Goal: Information Seeking & Learning: Learn about a topic

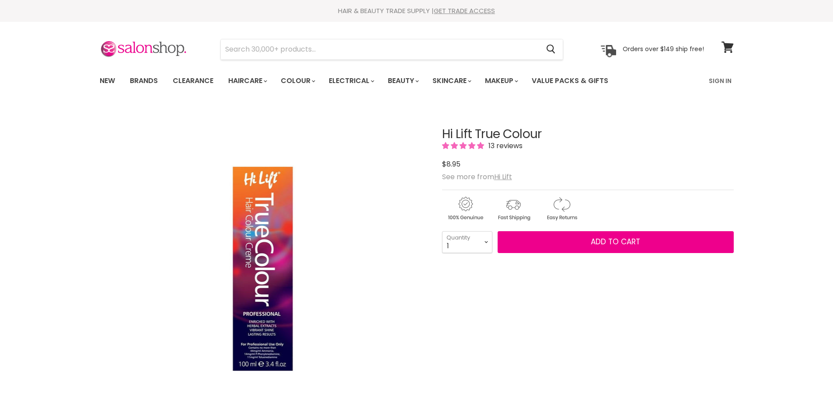
scroll to position [175, 0]
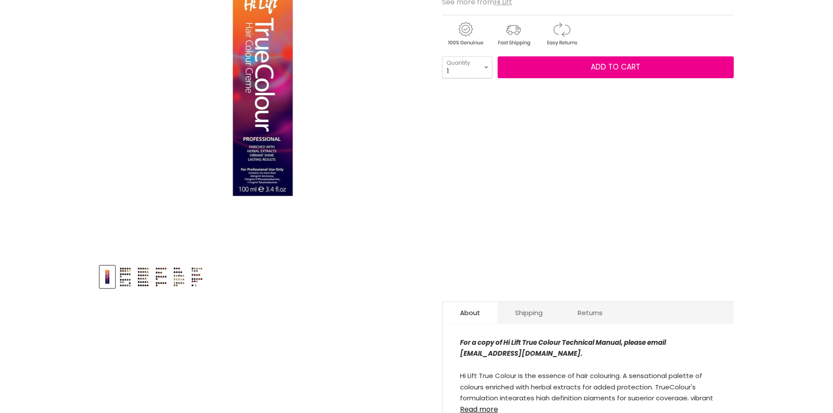
click at [126, 281] on img "Product thumbnails" at bounding box center [126, 277] width 14 height 21
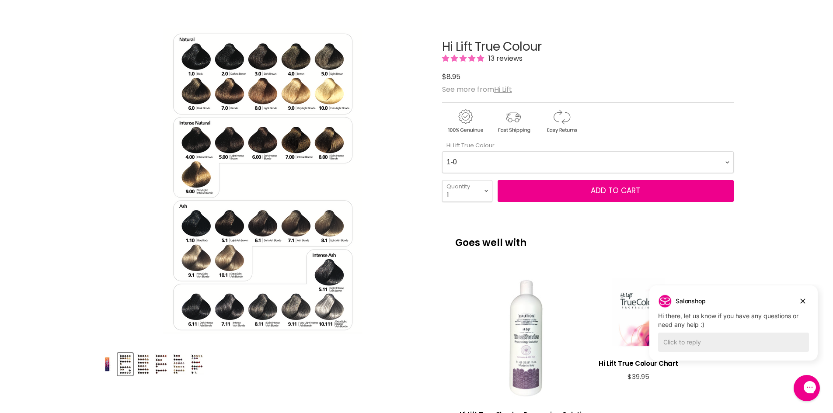
scroll to position [0, 0]
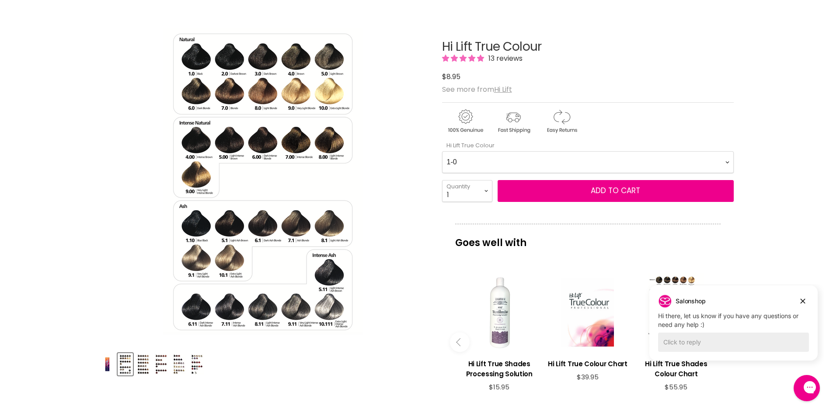
click at [164, 367] on img "Product thumbnails" at bounding box center [161, 364] width 14 height 21
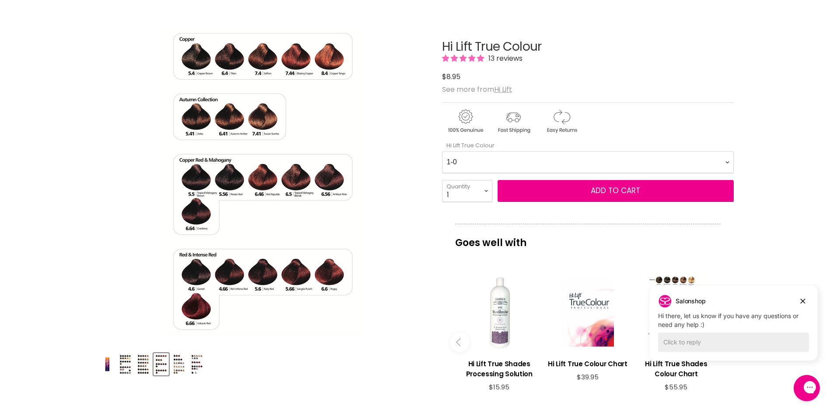
click at [181, 369] on img "Product thumbnails" at bounding box center [179, 364] width 14 height 21
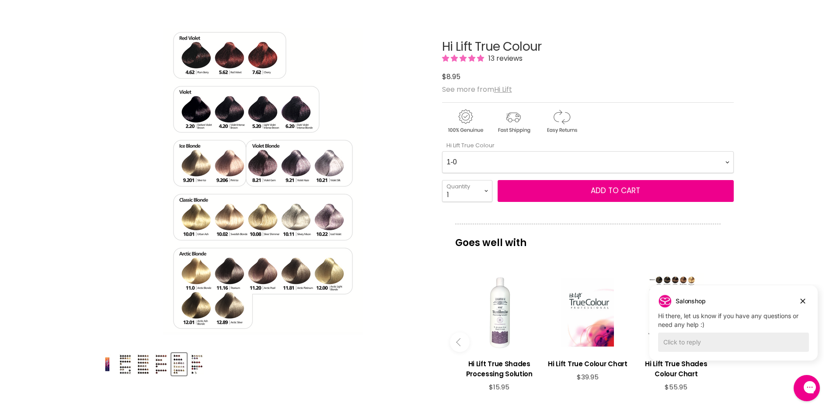
click at [145, 363] on img "Product thumbnails" at bounding box center [143, 364] width 14 height 21
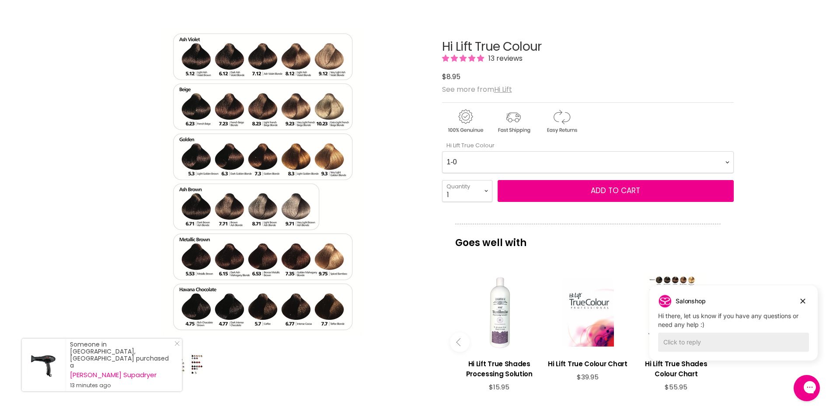
click at [178, 350] on link "Close Icon" at bounding box center [175, 345] width 9 height 9
click at [133, 371] on div "Product thumbnails" at bounding box center [262, 363] width 329 height 25
click at [123, 369] on img "Product thumbnails" at bounding box center [126, 364] width 14 height 21
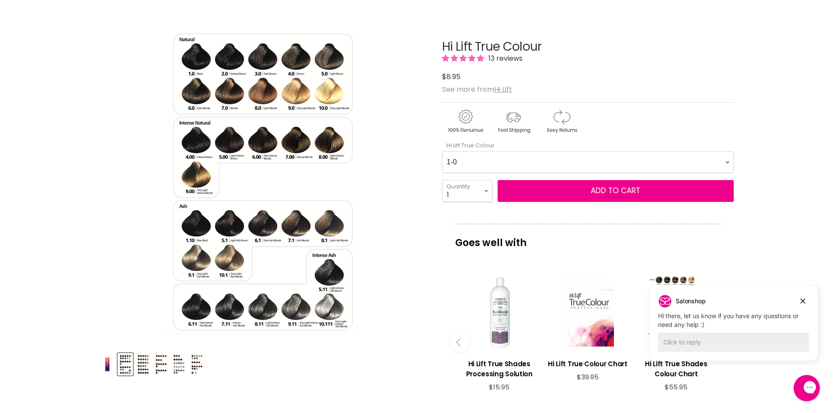
click at [146, 369] on img "Product thumbnails" at bounding box center [143, 364] width 14 height 21
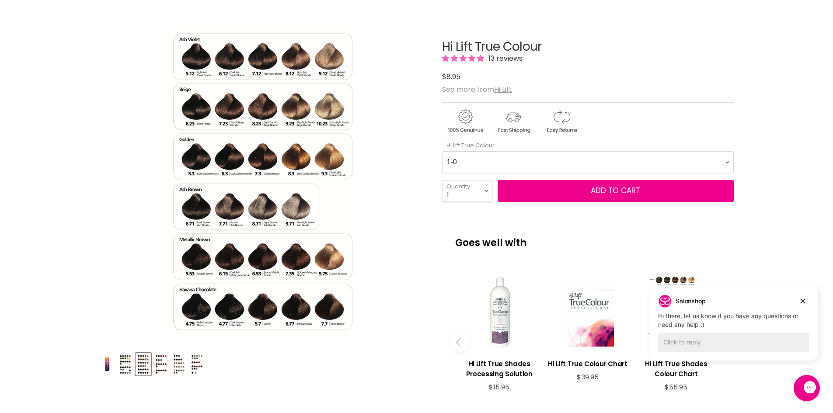
click at [164, 368] on img "Product thumbnails" at bounding box center [161, 364] width 14 height 21
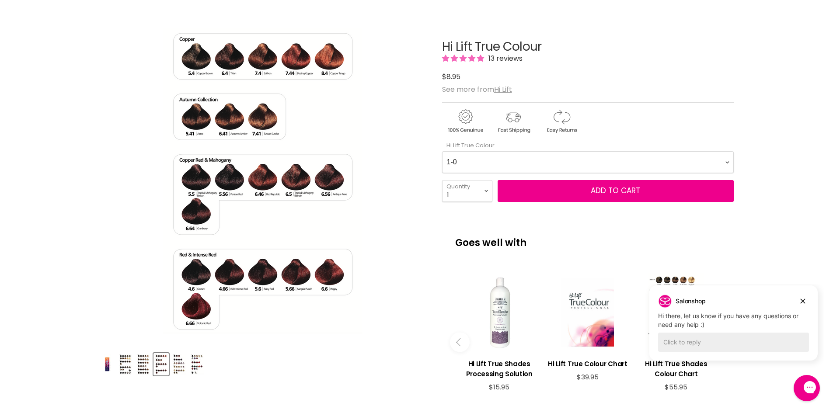
click at [127, 367] on img "Product thumbnails" at bounding box center [126, 364] width 14 height 21
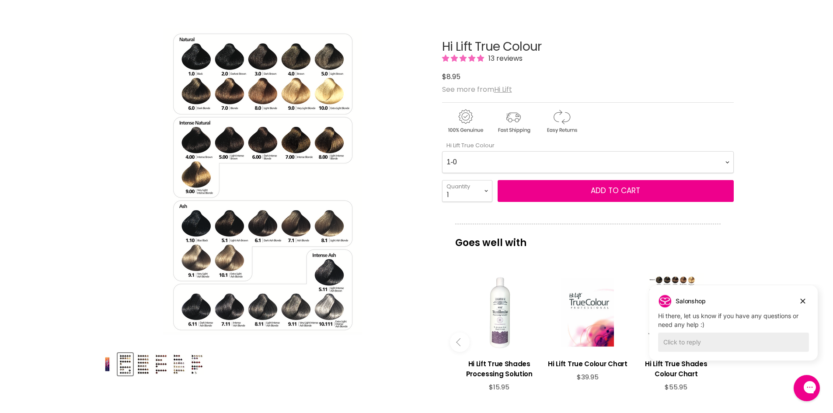
click at [145, 367] on img "Product thumbnails" at bounding box center [143, 364] width 14 height 21
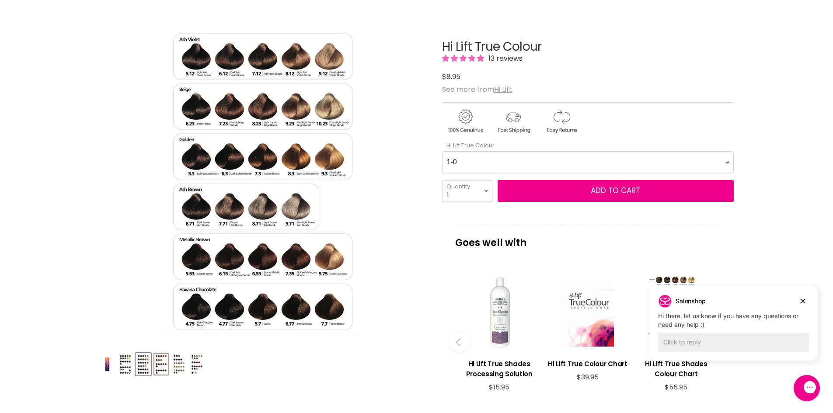
click at [158, 375] on button "Product thumbnails" at bounding box center [161, 364] width 15 height 22
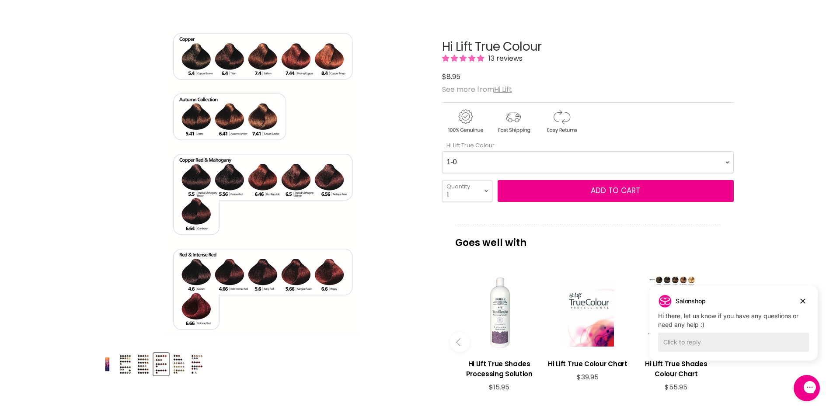
click at [179, 364] on img "Product thumbnails" at bounding box center [179, 364] width 14 height 21
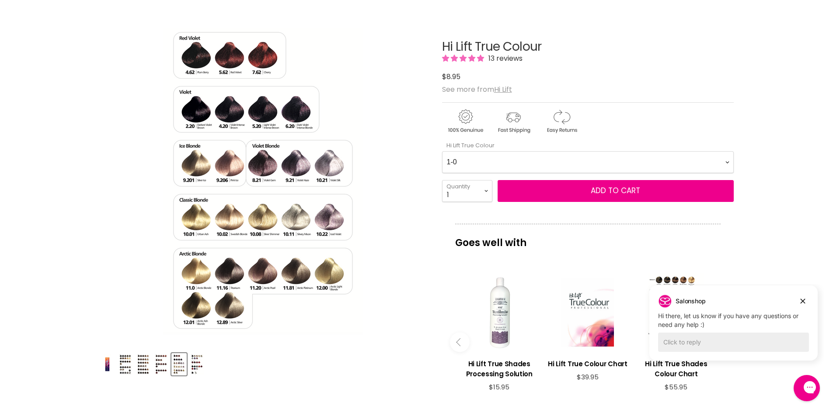
click at [199, 362] on img "Product thumbnails" at bounding box center [197, 364] width 14 height 21
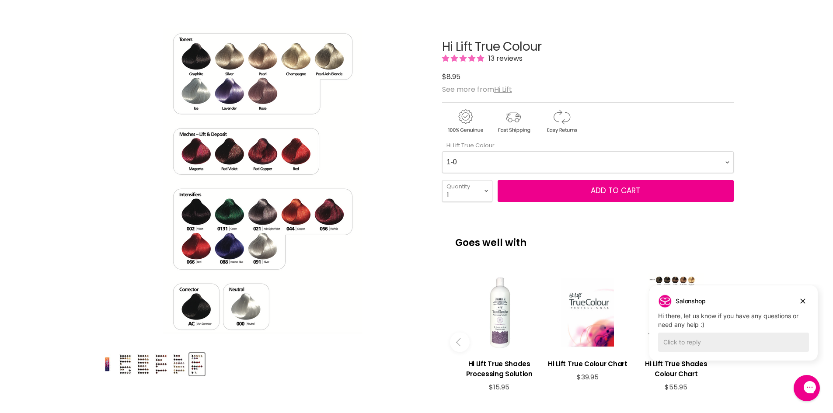
click at [141, 365] on img "Product thumbnails" at bounding box center [143, 364] width 14 height 21
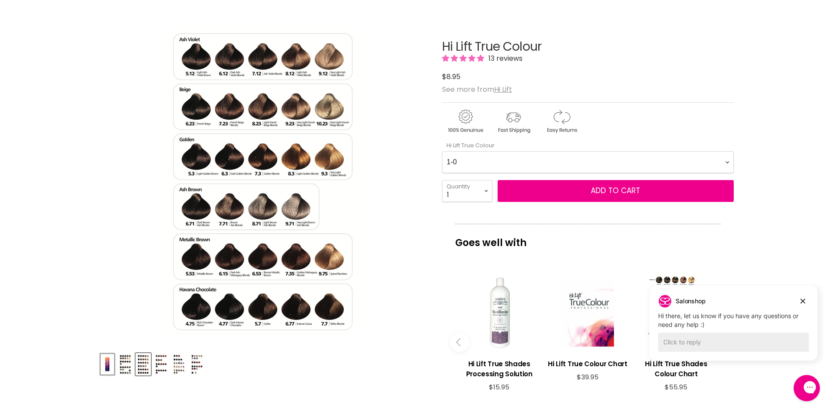
click at [115, 367] on button "Product thumbnails" at bounding box center [107, 364] width 15 height 22
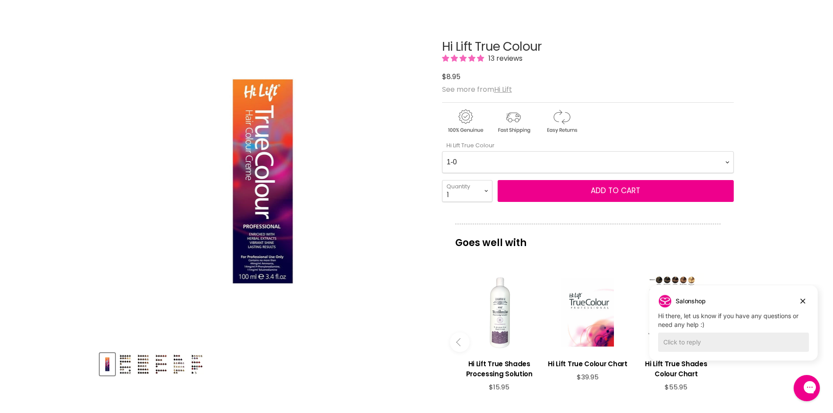
click at [116, 367] on div "Product thumbnails" at bounding box center [262, 363] width 329 height 25
click at [134, 366] on div "Product thumbnails" at bounding box center [262, 363] width 329 height 25
click at [129, 358] on img "Product thumbnails" at bounding box center [126, 364] width 14 height 21
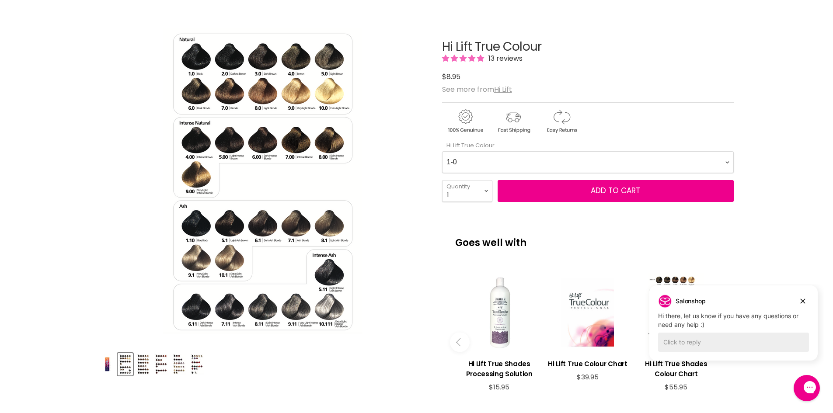
click at [144, 371] on img "Product thumbnails" at bounding box center [143, 364] width 14 height 21
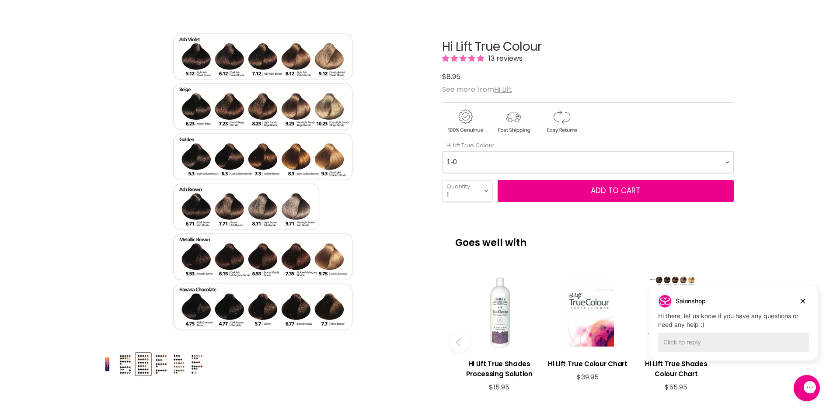
click at [159, 369] on img "Product thumbnails" at bounding box center [161, 364] width 14 height 21
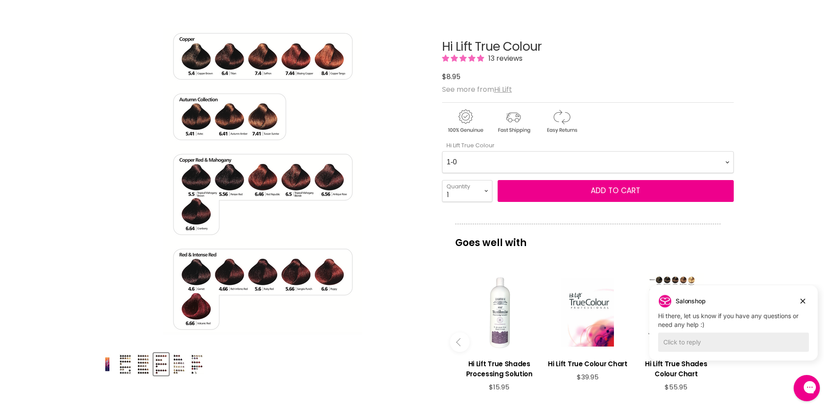
click at [182, 366] on img "Product thumbnails" at bounding box center [179, 364] width 14 height 21
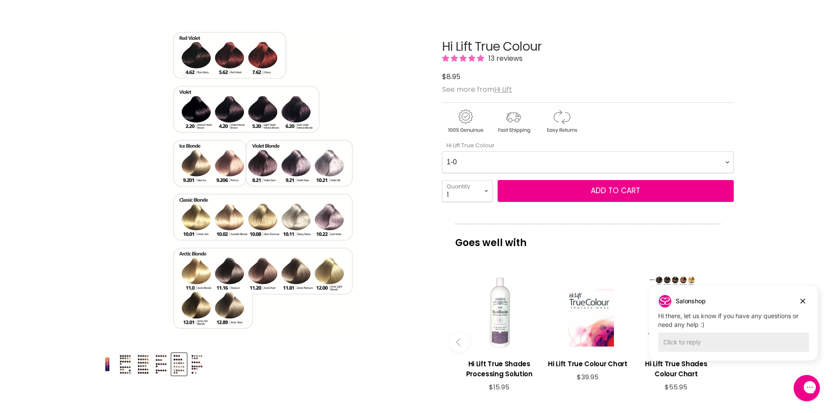
click at [200, 371] on img "Product thumbnails" at bounding box center [197, 364] width 14 height 21
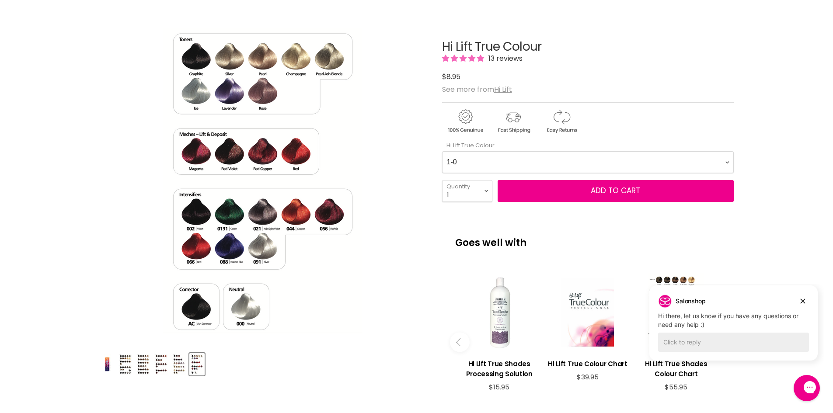
click at [143, 369] on img "Product thumbnails" at bounding box center [143, 364] width 14 height 21
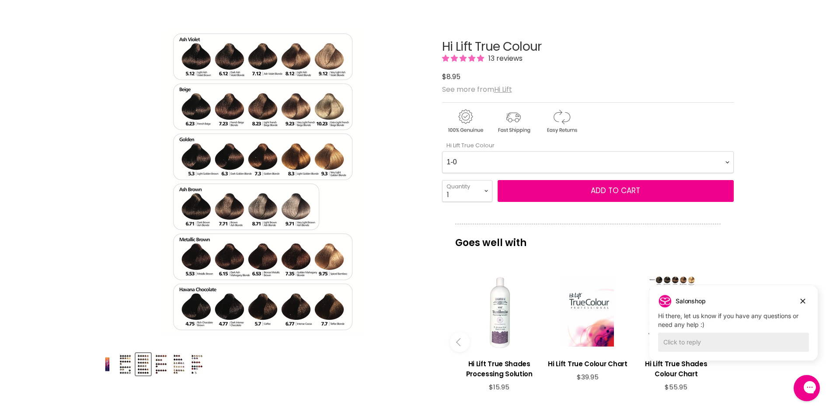
click at [126, 370] on img "Product thumbnails" at bounding box center [126, 364] width 14 height 21
